Goal: Communication & Community: Answer question/provide support

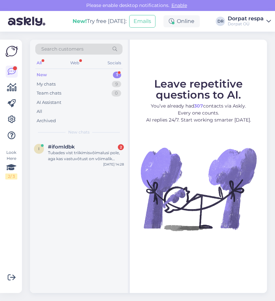
click at [51, 73] on div "New 1" at bounding box center [78, 74] width 87 height 9
click at [77, 153] on div "Tubades vist triikimisvõimalusi pole, aga kas vastuvõtust on võimalik kuidagi l…" at bounding box center [86, 156] width 76 height 12
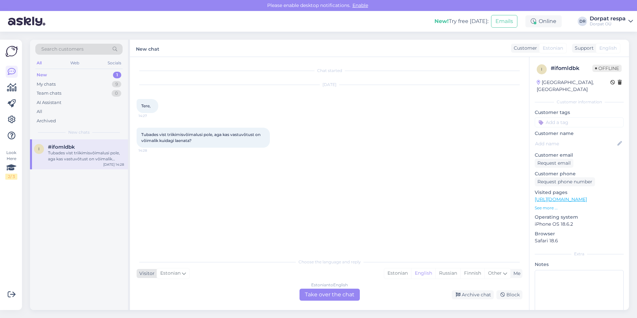
click at [182, 273] on icon at bounding box center [184, 272] width 4 height 7
click at [157, 174] on input at bounding box center [173, 173] width 63 height 10
click at [267, 216] on div "Chat started Sep 16 2025 Tere, 14:27 Tubades vist triikimisvõimalusi pole, aga …" at bounding box center [333, 156] width 392 height 185
click at [275, 290] on div "Estonian to English Take over the chat" at bounding box center [329, 294] width 60 height 12
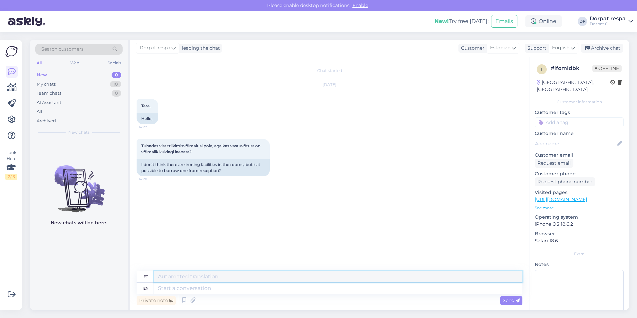
click at [185, 276] on textarea at bounding box center [338, 276] width 368 height 11
type textarea "Tere"
drag, startPoint x: 184, startPoint y: 279, endPoint x: 145, endPoint y: 272, distance: 39.8
click at [147, 272] on div "et Tere" at bounding box center [330, 277] width 386 height 12
click at [148, 289] on div "en" at bounding box center [145, 287] width 17 height 11
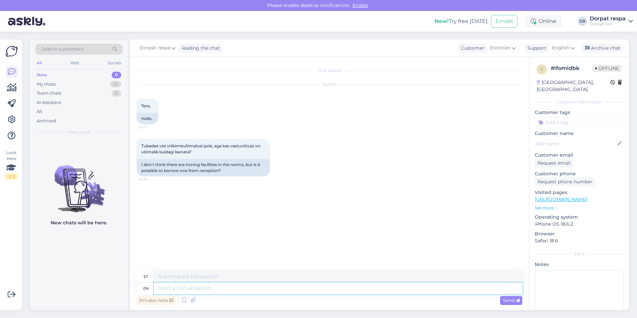
click at [161, 287] on textarea at bounding box center [338, 287] width 368 height 11
paste textarea "Hello You can borrow both an iron and an ironing board from the reception."
type textarea "Hello You can borrow both an iron and an ironing board from the reception."
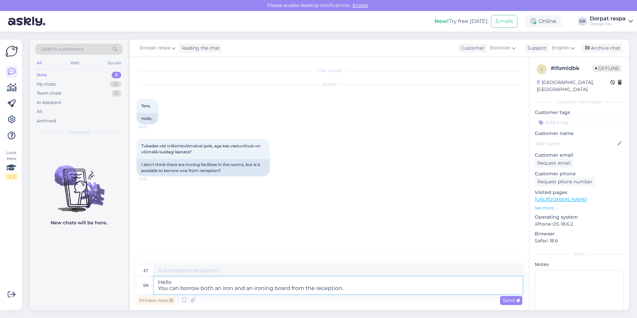
type textarea "Tere Vastuvõtust saab laenata nii triikrauda kui ka triikimislauda."
type textarea "Hello You can borrow both an iron and an ironing board from the reception."
click at [275, 300] on span "Send" at bounding box center [510, 300] width 17 height 6
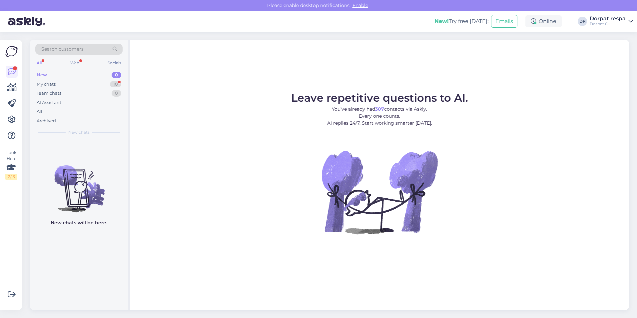
click at [44, 74] on div "New" at bounding box center [42, 75] width 10 height 7
click at [53, 85] on div "My chats" at bounding box center [46, 84] width 19 height 7
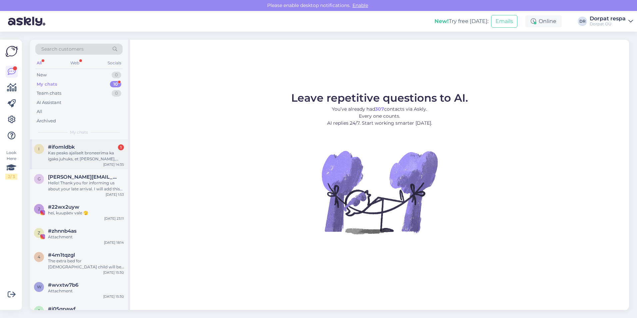
click at [84, 156] on div "Kas peaks ajaliselt broneerima ka igaks juhuks, et [PERSON_NAME], [PERSON_NAME]…" at bounding box center [86, 156] width 76 height 12
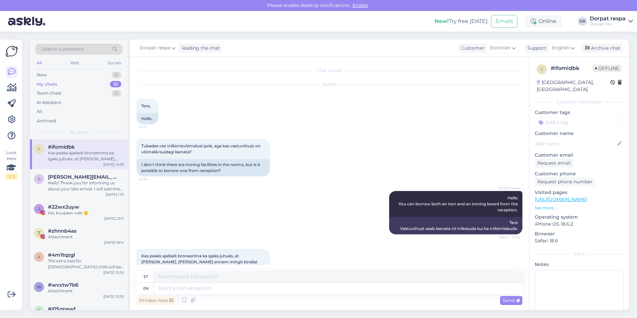
scroll to position [29, 0]
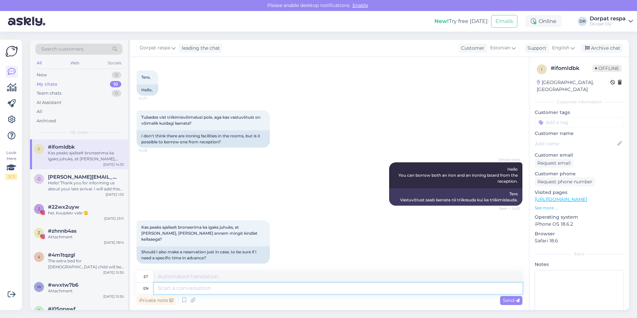
click at [190, 286] on textarea at bounding box center [338, 287] width 368 height 11
type textarea "No"
type textarea "Ei"
type textarea "No,"
type textarea "Ei,"
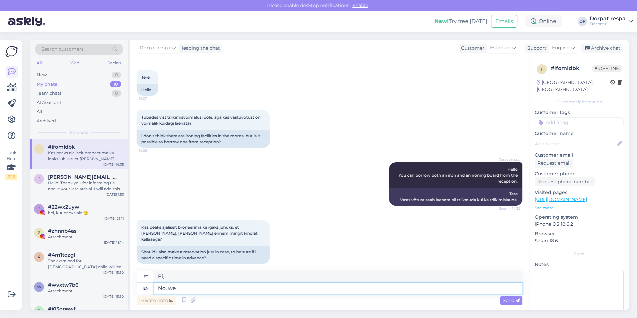
type textarea "No, we"
type textarea "Ei, meie"
type textarea "No, we have"
type textarea "Ei, meil on"
type textarea "No, we have ple"
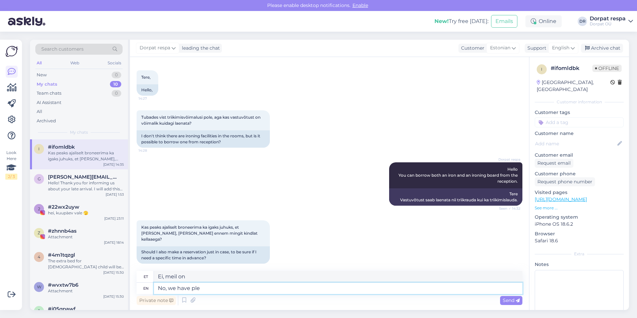
type textarea "Ei, meil on pl"
type textarea "No, we have plenty"
type textarea "Ei, meil on küllaga"
type textarea "No, we have plenty of"
type textarea "Ei, meil on neid küllaga"
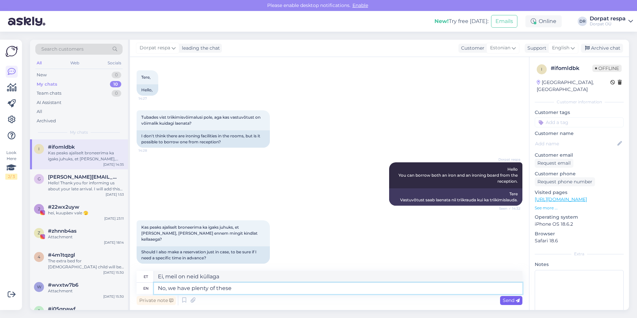
type textarea "No, we have plenty of these"
click at [509, 300] on span "Send" at bounding box center [510, 300] width 17 height 6
